Goal: Transaction & Acquisition: Purchase product/service

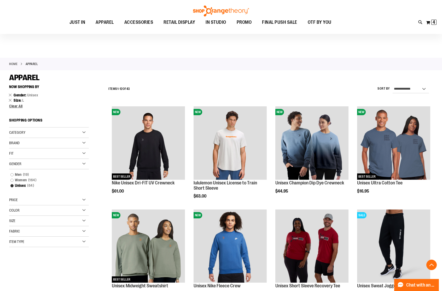
scroll to position [233, 0]
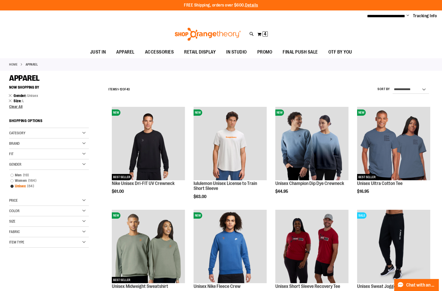
click at [21, 185] on link "Unisex 64 items" at bounding box center [46, 185] width 77 height 5
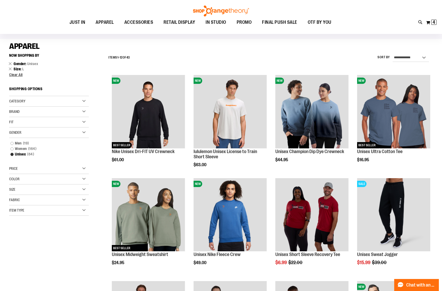
scroll to position [30, 0]
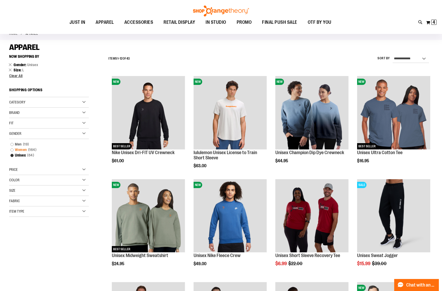
click at [15, 149] on link "Women 164 items" at bounding box center [46, 149] width 77 height 5
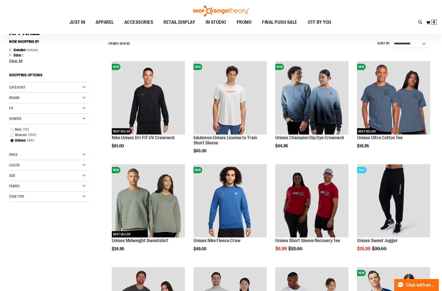
scroll to position [49, 0]
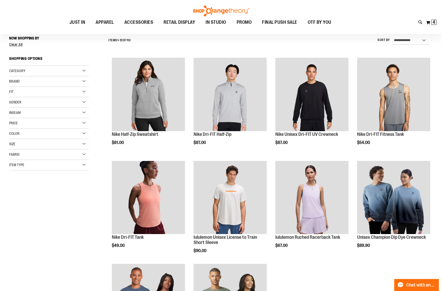
click at [24, 129] on div "Price" at bounding box center [49, 123] width 80 height 10
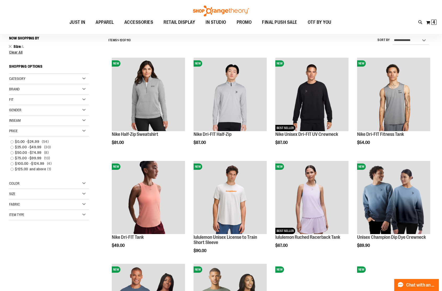
click at [67, 110] on div "Gender" at bounding box center [49, 110] width 80 height 10
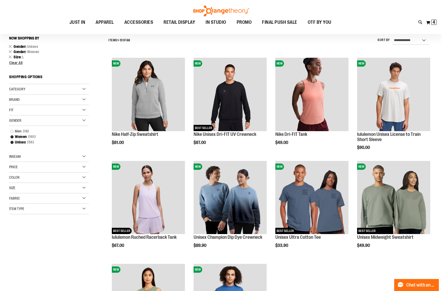
click at [41, 210] on div "Item Type" at bounding box center [49, 209] width 80 height 10
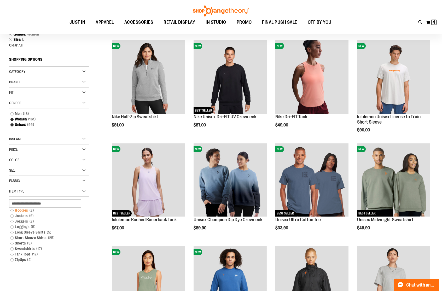
scroll to position [75, 0]
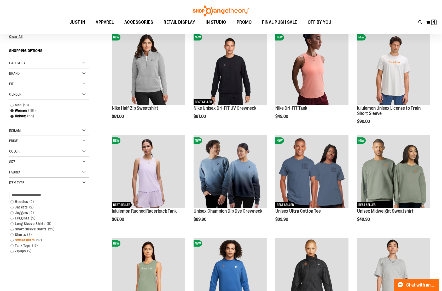
click at [12, 239] on link "Sweatshirts 17 items" at bounding box center [46, 240] width 77 height 5
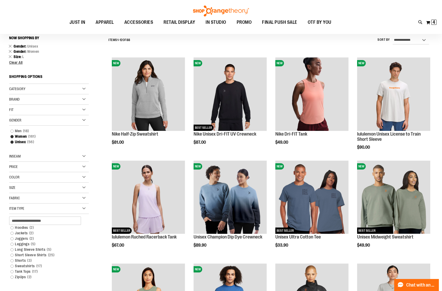
scroll to position [49, 0]
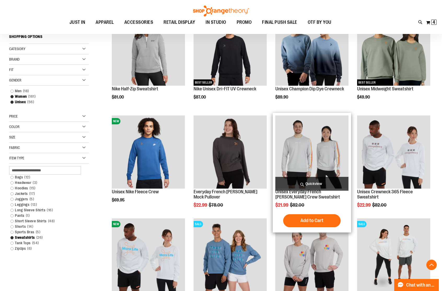
scroll to position [101, 0]
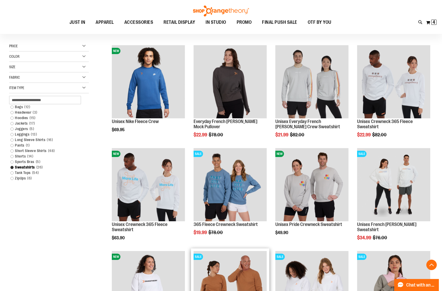
scroll to position [151, 0]
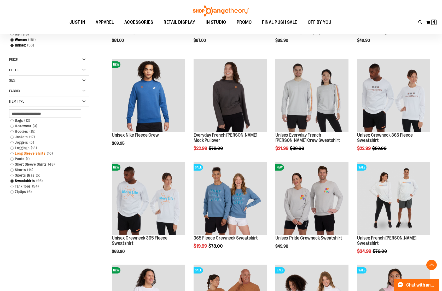
click at [39, 151] on link "Long Sleeve Shirts 16 items" at bounding box center [46, 153] width 77 height 5
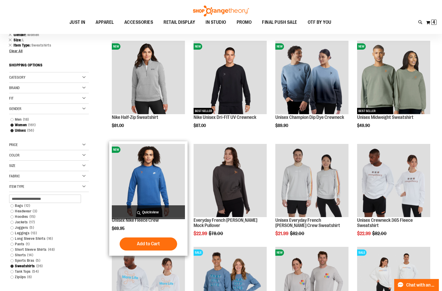
scroll to position [75, 0]
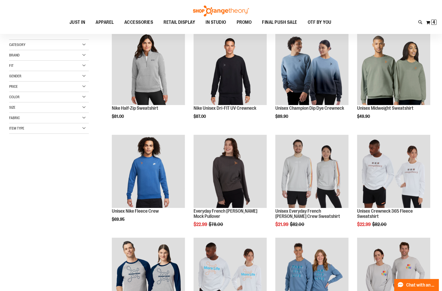
click at [0, 0] on link "Leggings 13 items" at bounding box center [0, 0] width 0 height 0
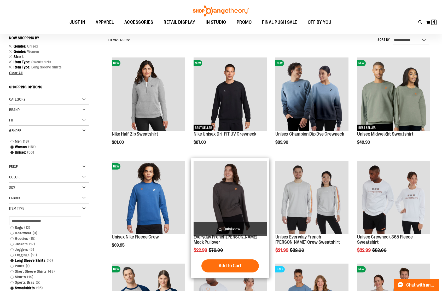
scroll to position [49, 0]
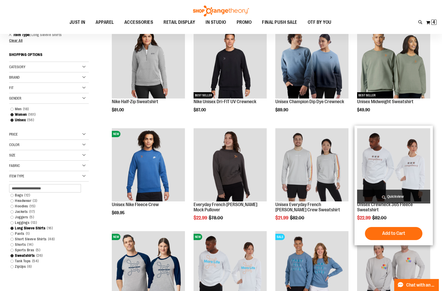
scroll to position [101, 0]
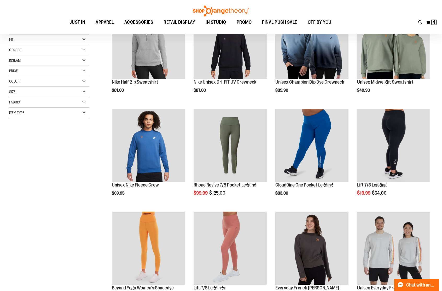
scroll to position [49, 0]
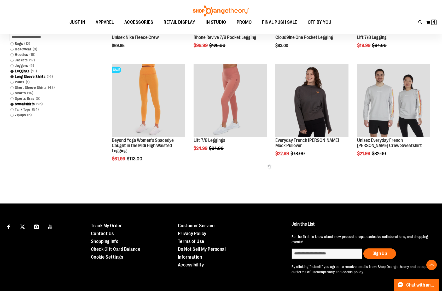
scroll to position [258, 0]
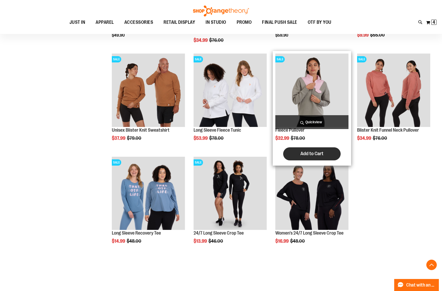
scroll to position [571, 0]
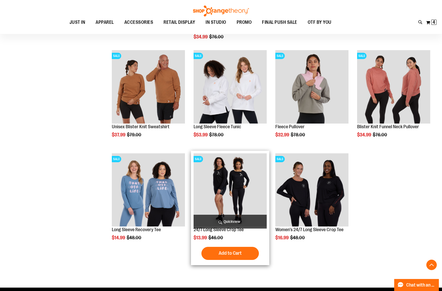
click at [244, 186] on img "product" at bounding box center [230, 189] width 73 height 73
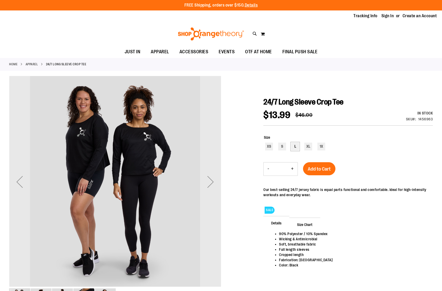
type input "**********"
click at [296, 145] on div "L" at bounding box center [295, 147] width 8 height 8
type input "***"
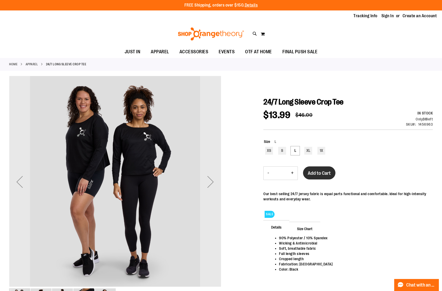
click at [330, 175] on span "Add to Cart" at bounding box center [319, 173] width 23 height 6
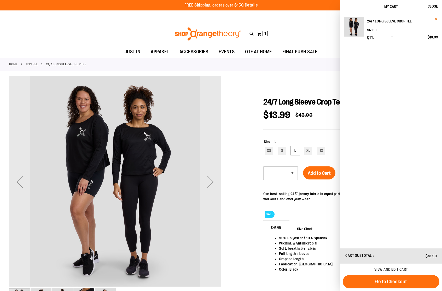
click at [436, 18] on span "Remove item" at bounding box center [436, 19] width 4 height 4
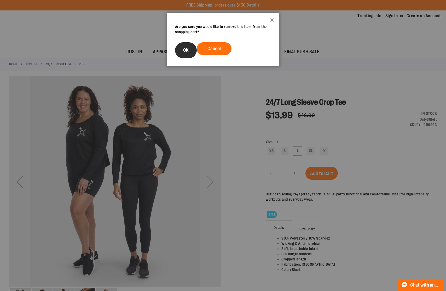
click at [188, 51] on span "OK" at bounding box center [185, 50] width 5 height 5
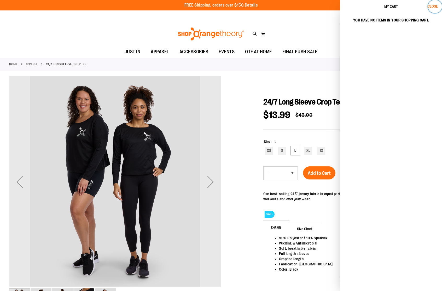
click at [431, 7] on span "Close" at bounding box center [433, 6] width 10 height 4
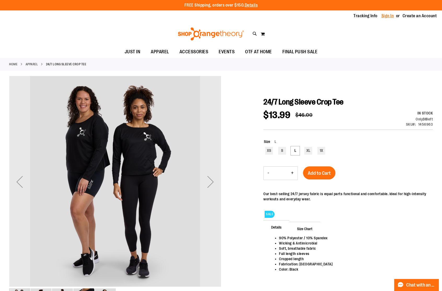
click at [384, 14] on link "Sign In" at bounding box center [388, 16] width 13 height 6
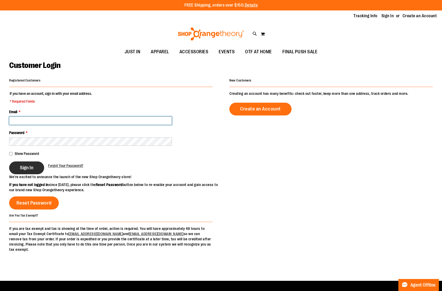
type input "**********"
click at [32, 169] on span "Sign In" at bounding box center [27, 168] width 14 height 6
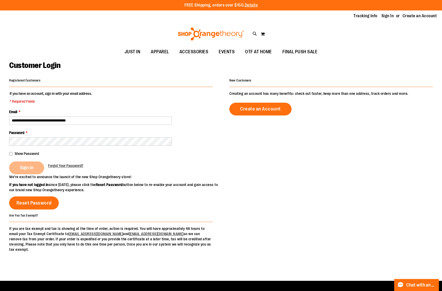
click at [35, 172] on div "Sign In" at bounding box center [28, 168] width 39 height 13
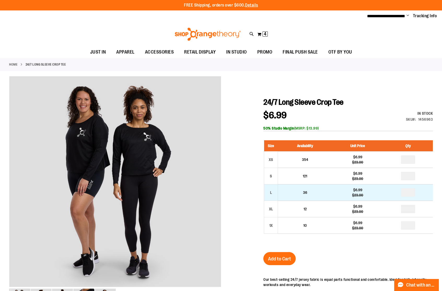
type input "**********"
click at [415, 195] on input "number" at bounding box center [408, 192] width 14 height 8
type input "*"
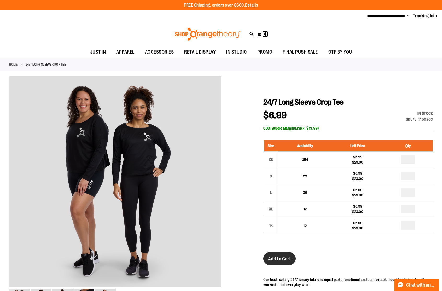
click at [283, 264] on button "Add to Cart" at bounding box center [279, 258] width 32 height 13
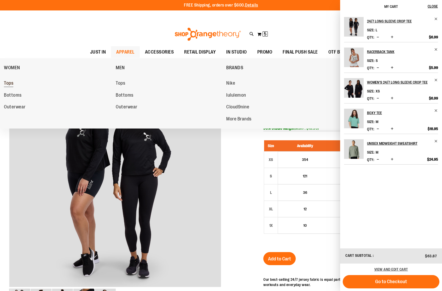
click at [7, 82] on span "Tops" at bounding box center [8, 83] width 9 height 7
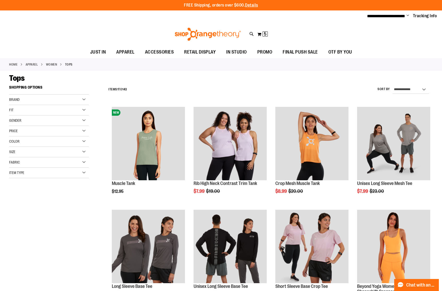
type input "**********"
click at [60, 153] on div "Size" at bounding box center [49, 152] width 80 height 10
click at [42, 167] on div "L" at bounding box center [42, 165] width 8 height 8
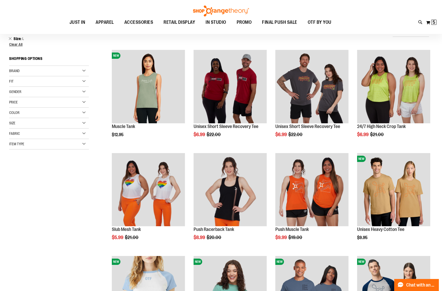
scroll to position [4, 0]
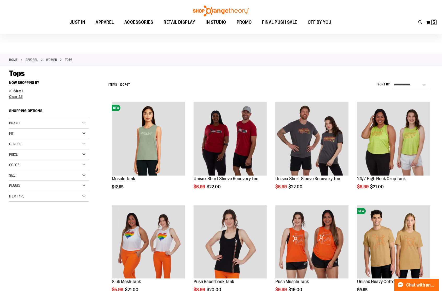
click at [79, 195] on div "Item Type" at bounding box center [49, 196] width 80 height 10
click at [25, 237] on link "Tank Tops 17 items" at bounding box center [46, 237] width 77 height 5
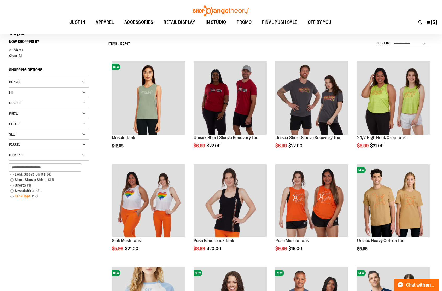
scroll to position [49, 0]
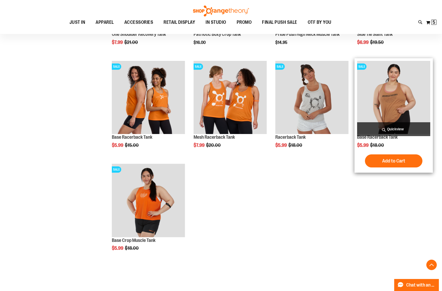
scroll to position [362, 0]
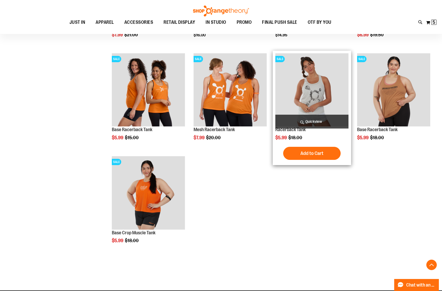
click at [321, 82] on img "product" at bounding box center [311, 89] width 73 height 73
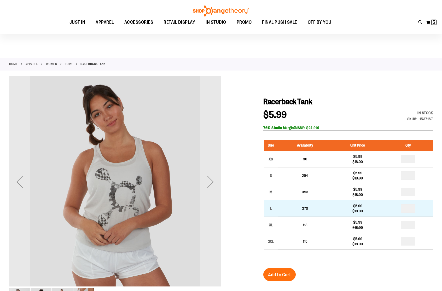
scroll to position [26, 0]
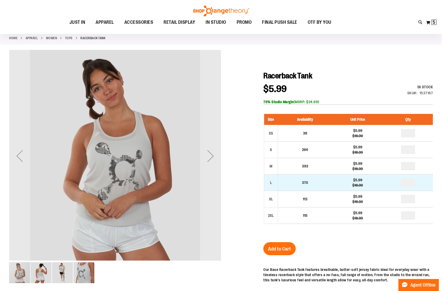
type input "**********"
click at [408, 180] on input "number" at bounding box center [408, 183] width 14 height 8
type input "*"
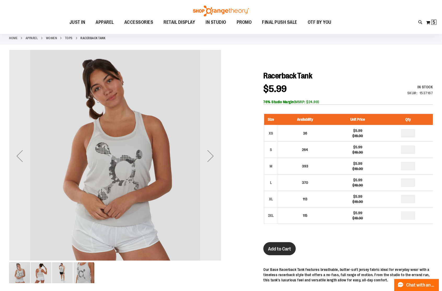
click at [276, 250] on span "Add to Cart" at bounding box center [279, 249] width 23 height 6
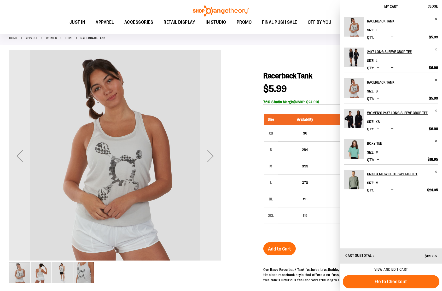
drag, startPoint x: 58, startPoint y: 79, endPoint x: 62, endPoint y: 78, distance: 4.5
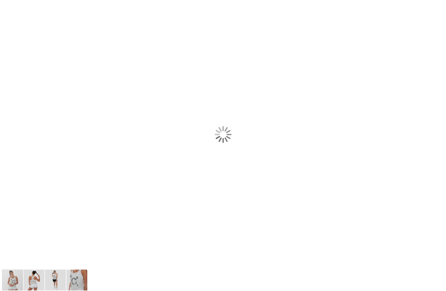
scroll to position [0, 0]
